Goal: Complete application form

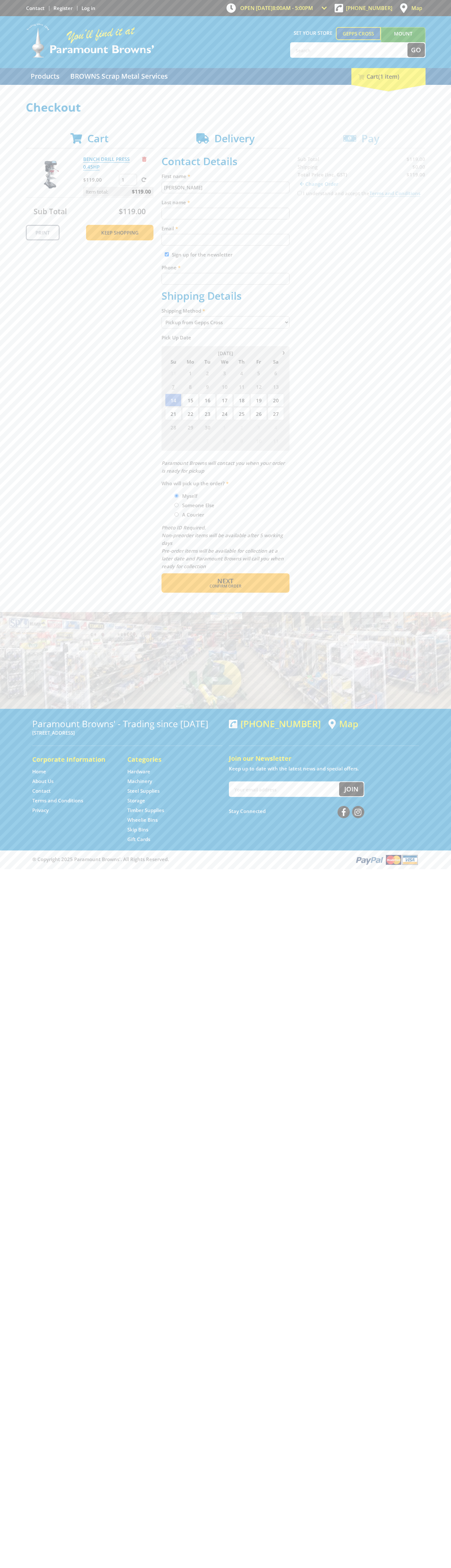
type input "[PERSON_NAME]"
type input "[EMAIL_ADDRESS][DOMAIN_NAME]"
type input "0293744000"
click at [225, 581] on span "Next" at bounding box center [225, 580] width 16 height 9
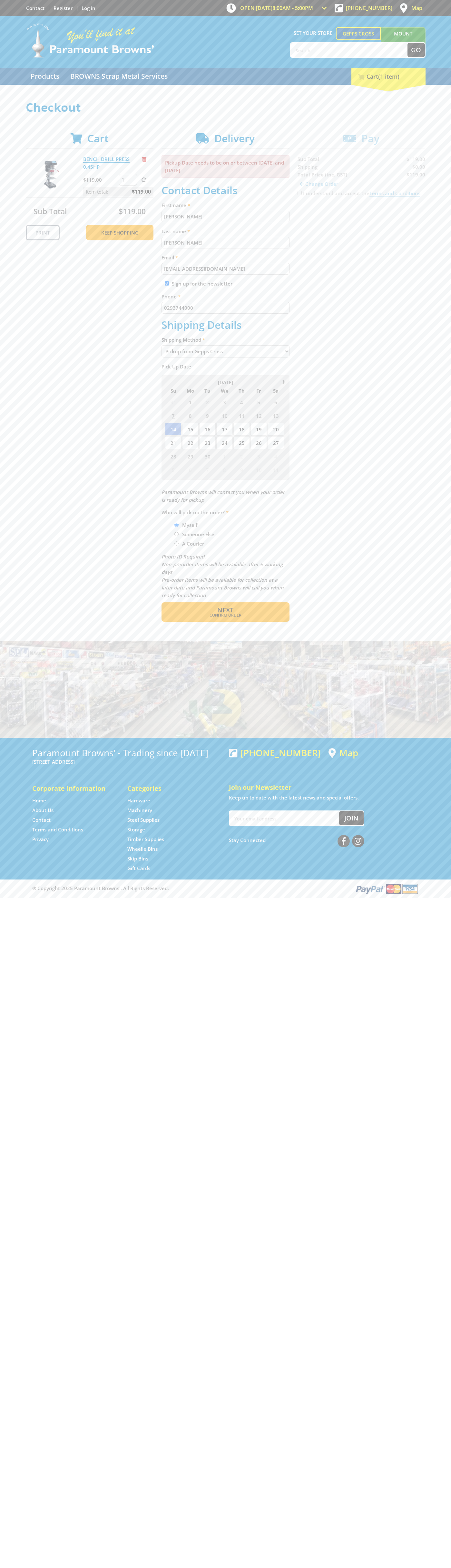
type input "[PERSON_NAME]"
click at [225, 615] on span "Confirm order" at bounding box center [225, 615] width 100 height 4
click at [225, 611] on span "Next" at bounding box center [225, 610] width 16 height 9
